Goal: Transaction & Acquisition: Download file/media

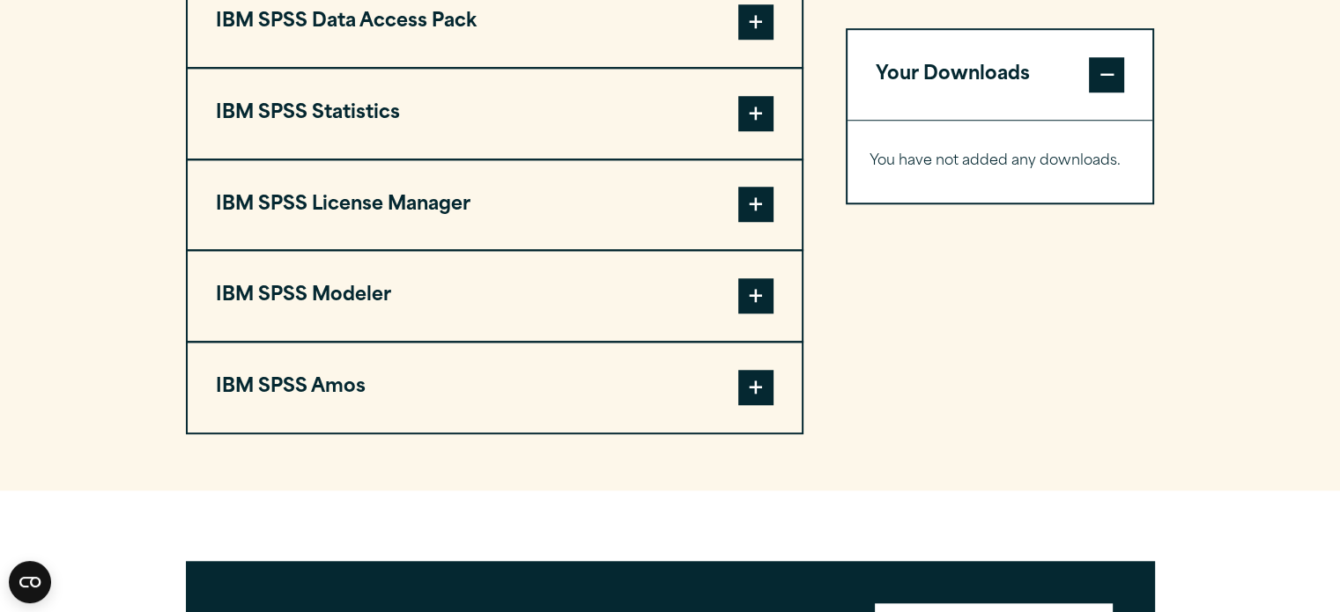
scroll to position [1488, 0]
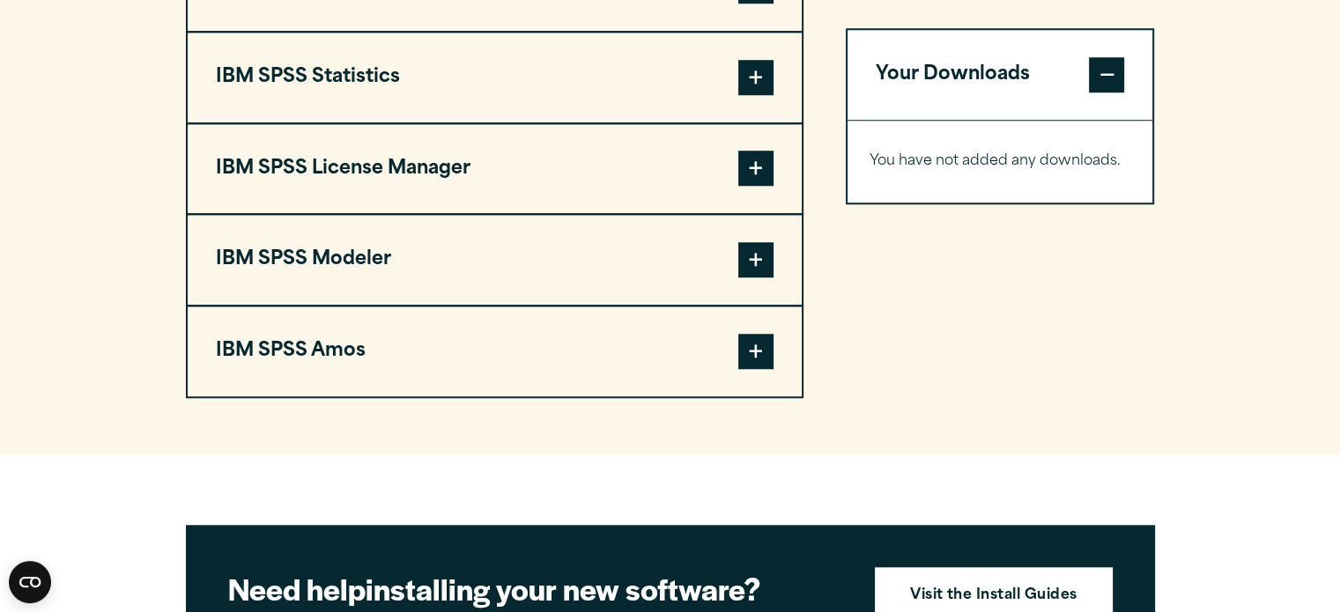
click at [764, 77] on span at bounding box center [755, 77] width 35 height 35
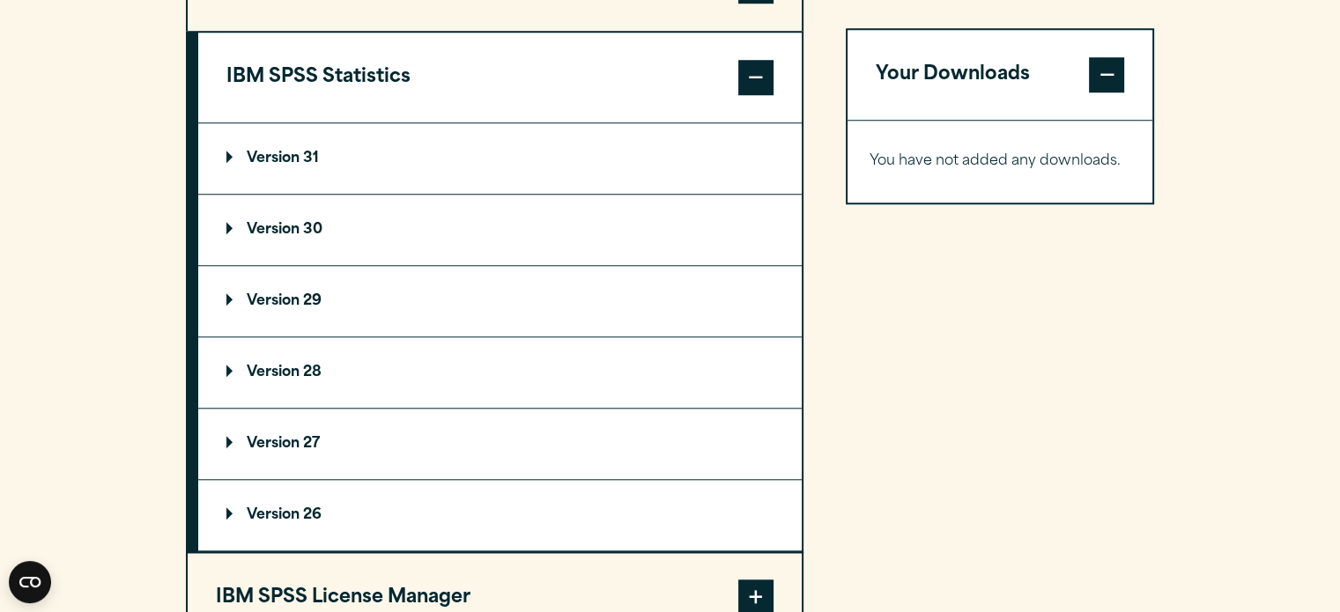
click at [241, 299] on p "Version 29" at bounding box center [273, 301] width 95 height 14
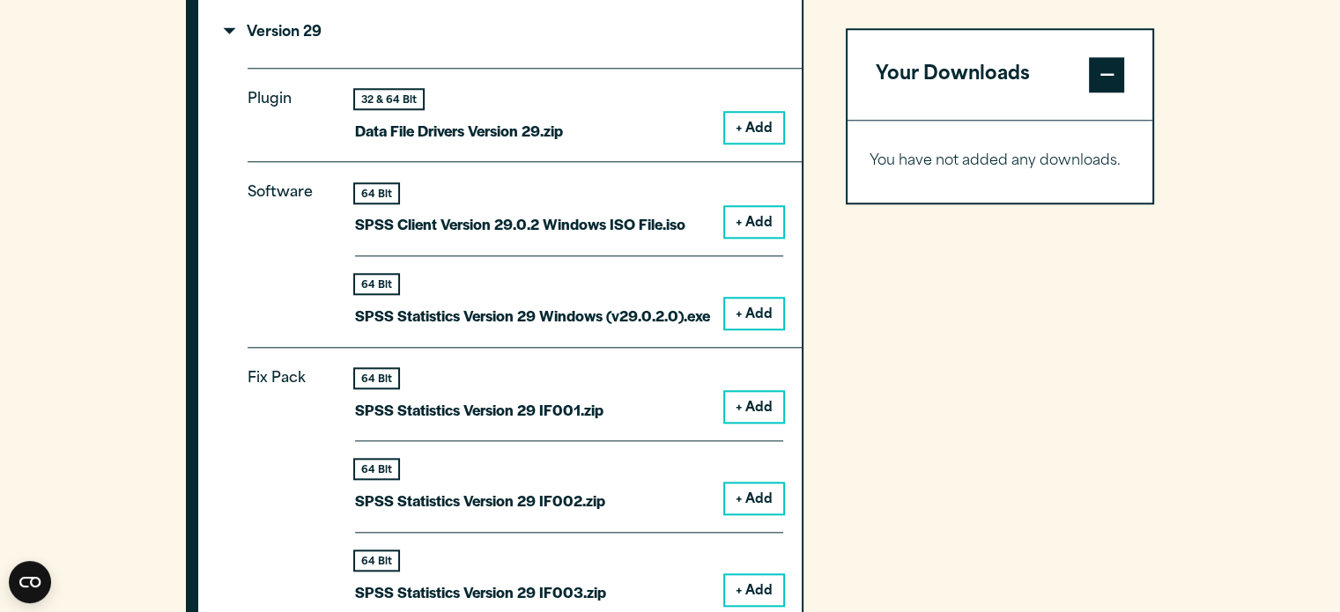
scroll to position [1759, 0]
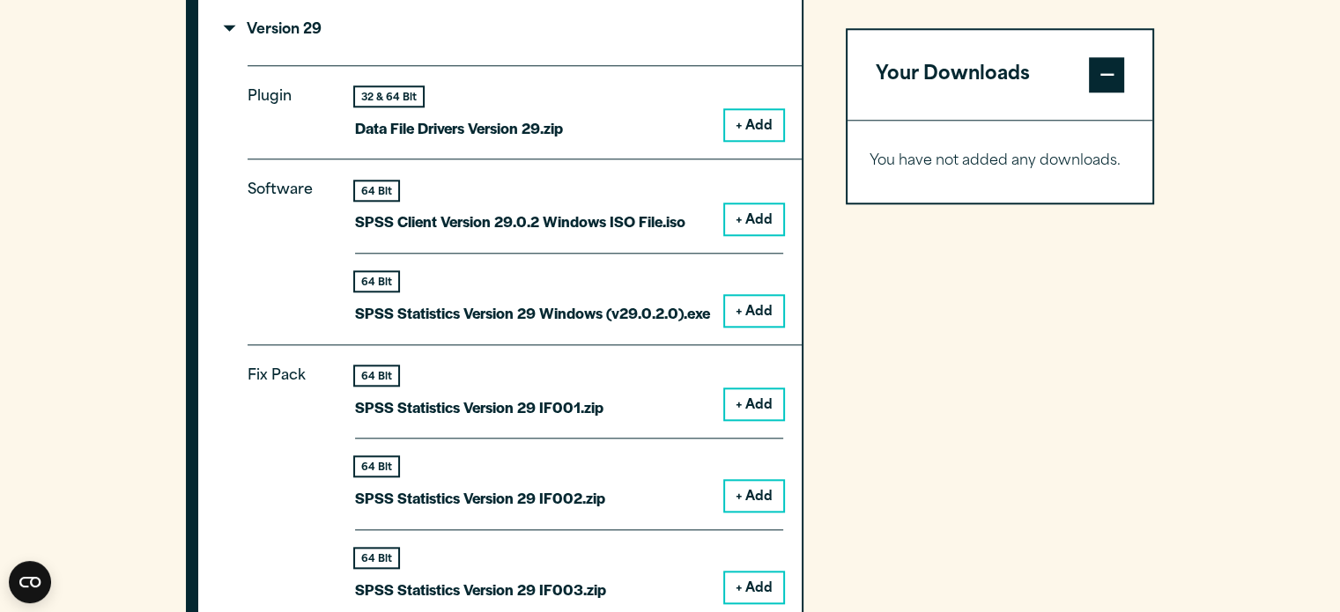
click at [754, 125] on button "+ Add" at bounding box center [754, 125] width 58 height 30
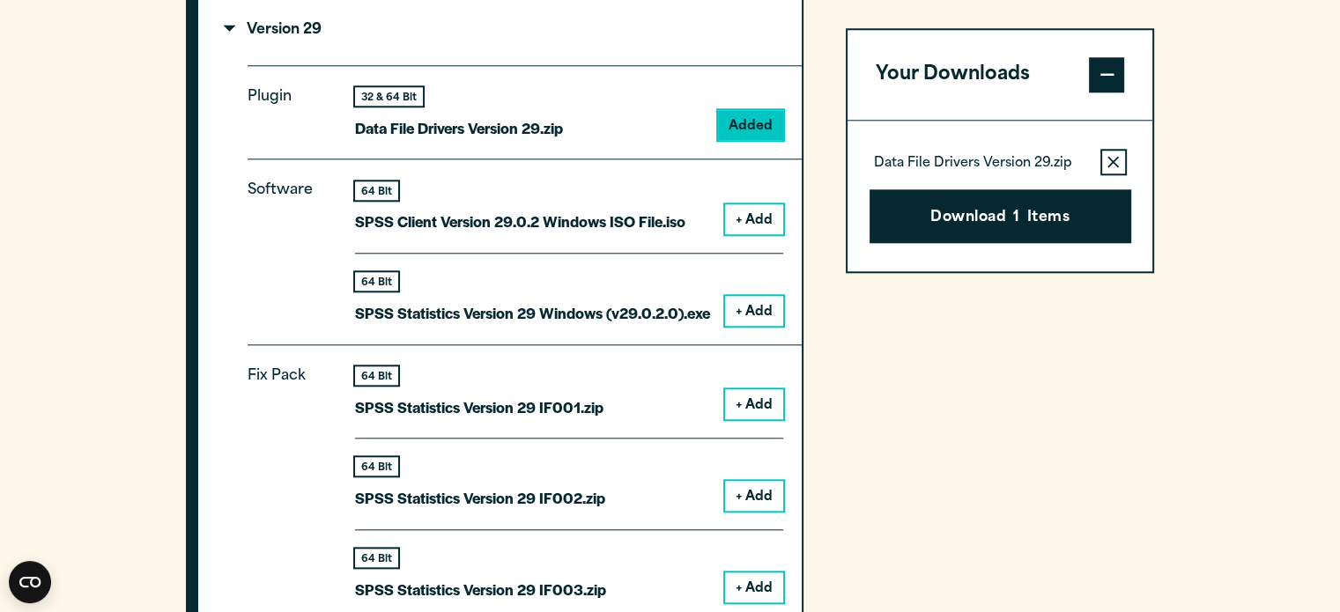
click at [752, 297] on button "+ Add" at bounding box center [754, 311] width 58 height 30
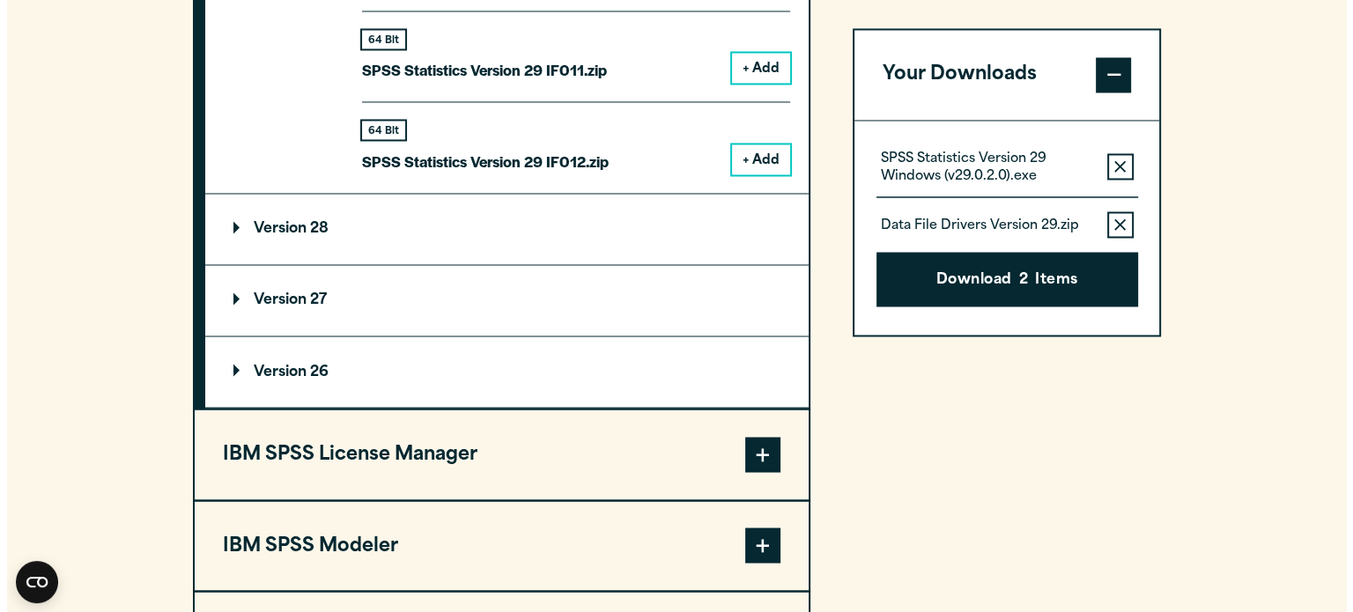
scroll to position [3036, 0]
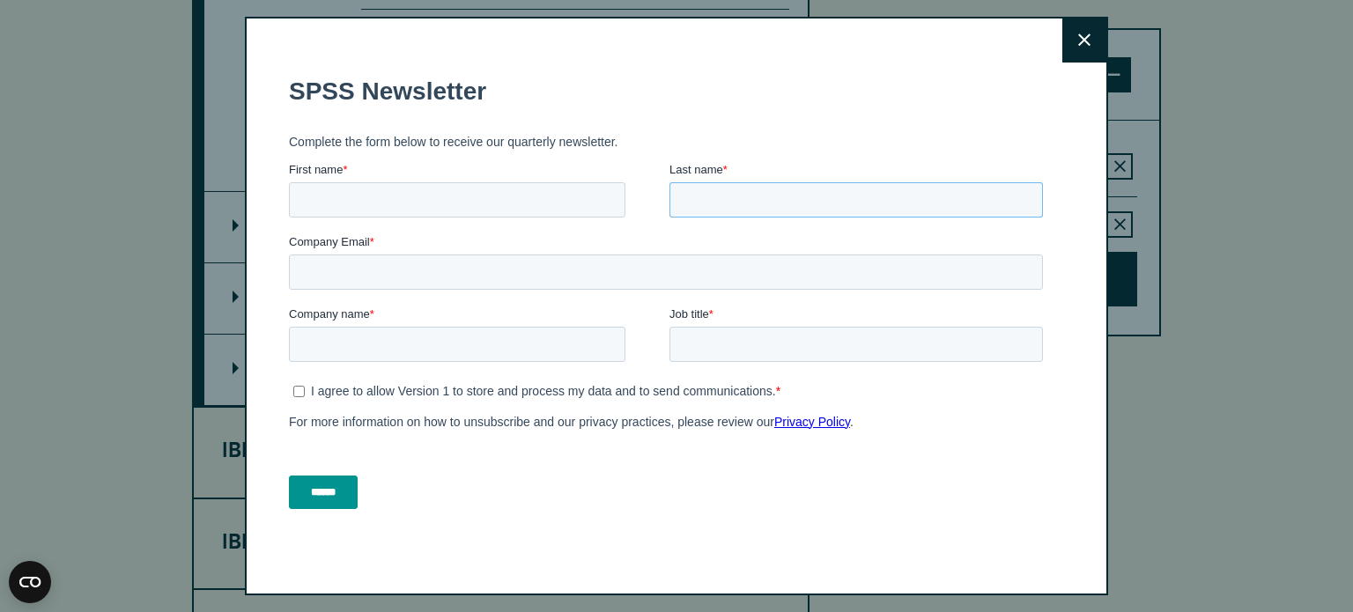
click at [967, 187] on input "Last name *" at bounding box center [857, 198] width 374 height 35
click at [1054, 48] on div "Close" at bounding box center [676, 307] width 863 height 580
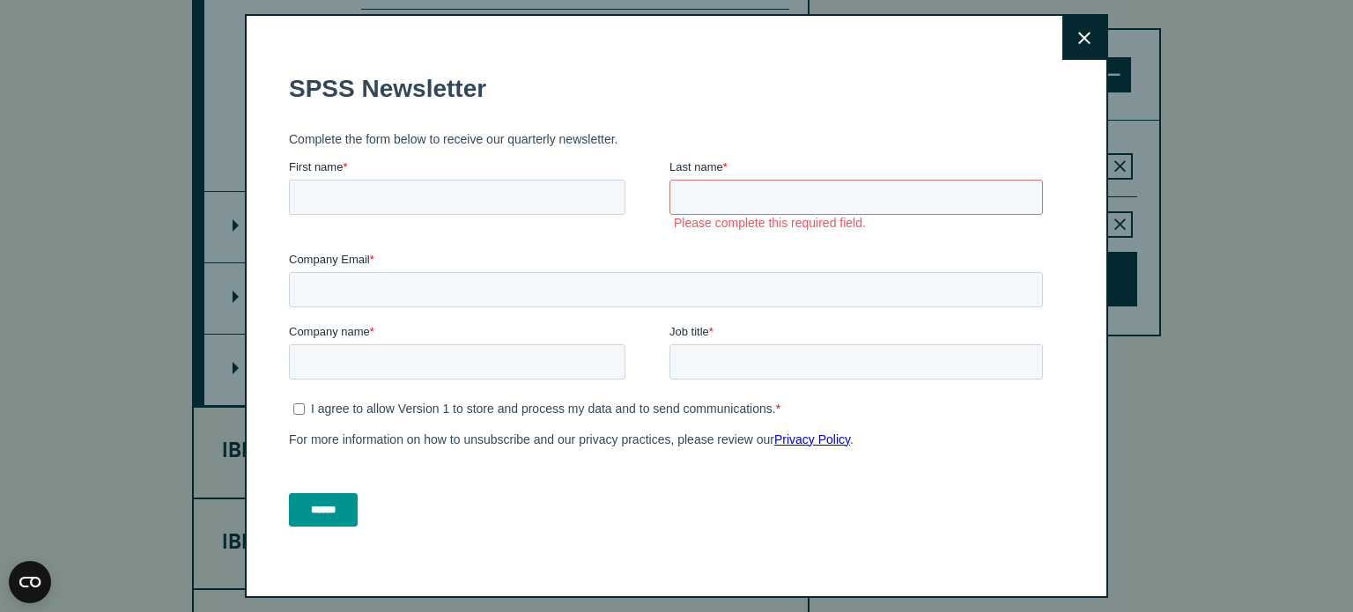
click at [1062, 48] on button "Close" at bounding box center [1084, 38] width 44 height 44
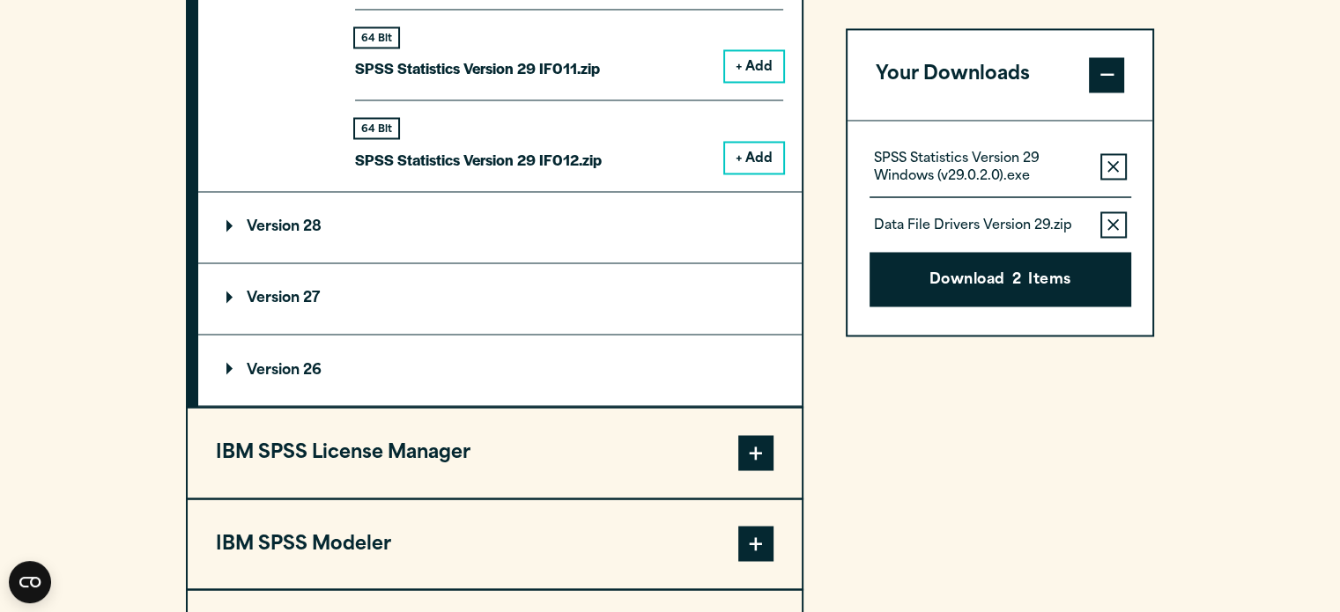
click at [1054, 277] on button "Download 2 Items" at bounding box center [1000, 280] width 262 height 55
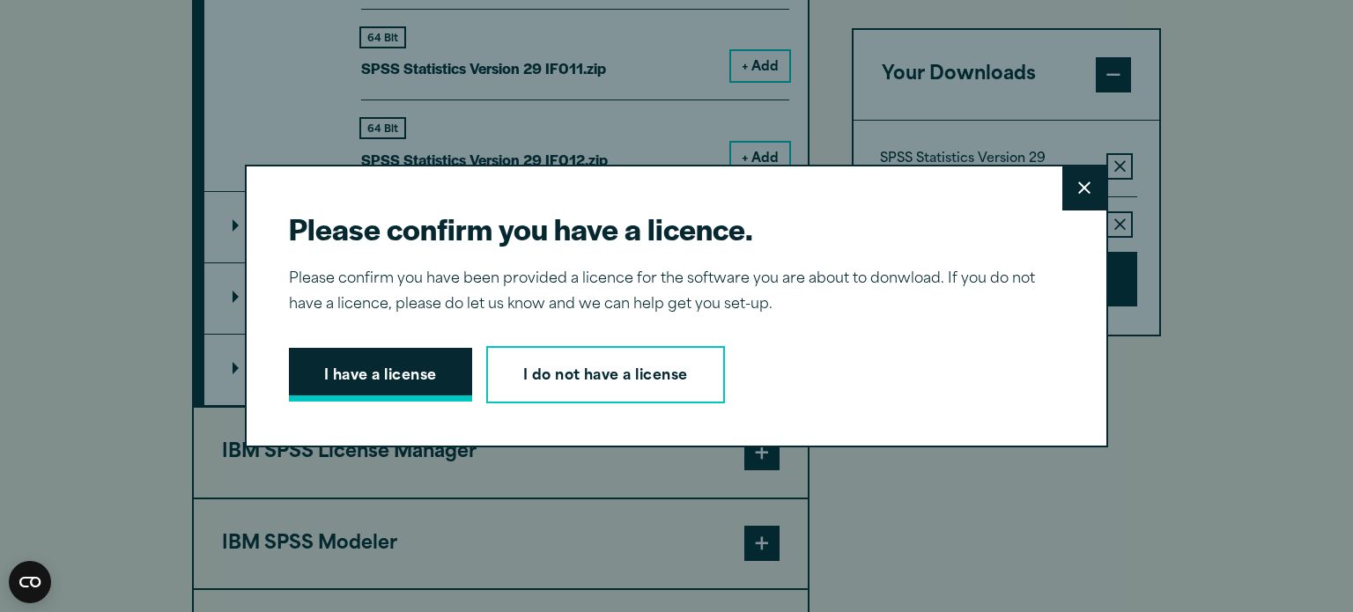
click at [409, 362] on button "I have a license" at bounding box center [380, 375] width 183 height 55
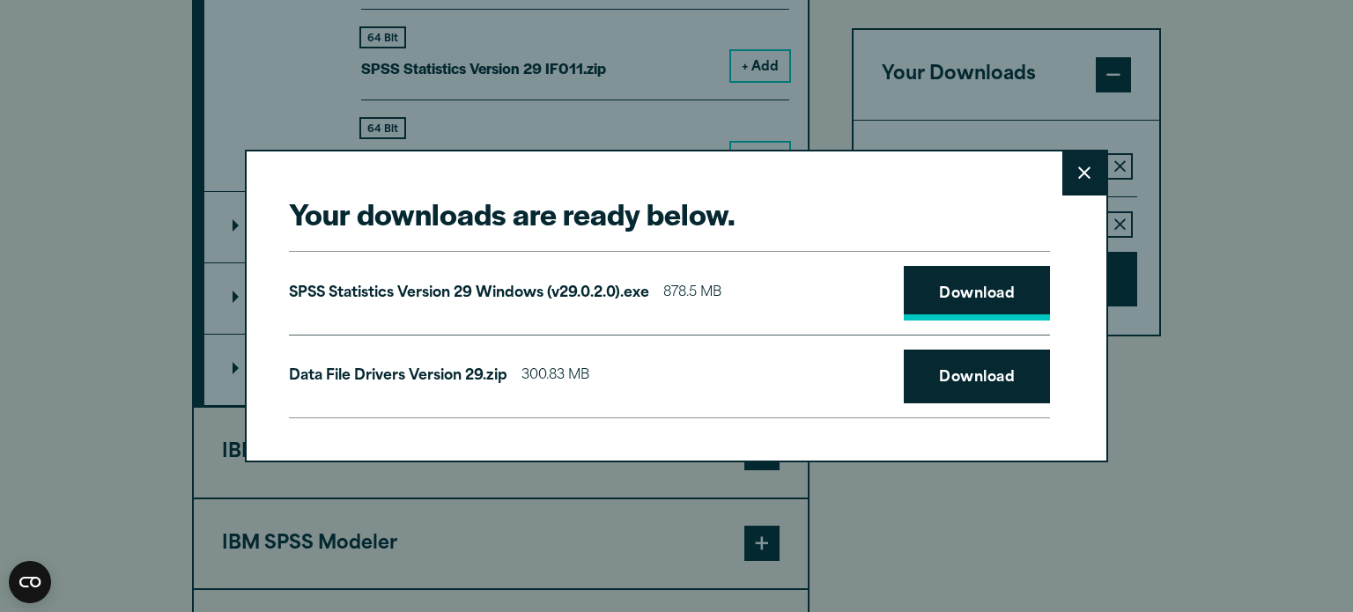
click at [966, 299] on link "Download" at bounding box center [977, 293] width 146 height 55
click at [944, 374] on link "Download" at bounding box center [977, 377] width 146 height 55
